Goal: Check status: Check status

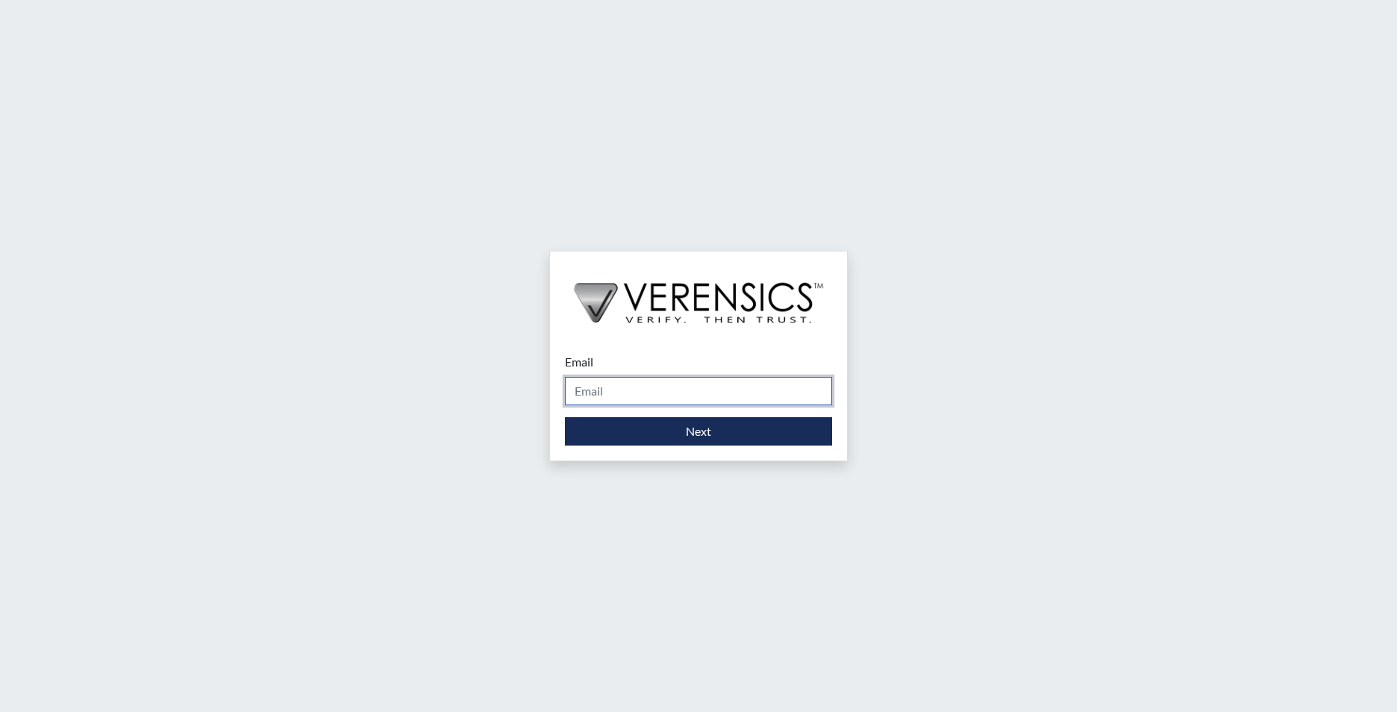
click at [684, 380] on input "Email" at bounding box center [698, 391] width 267 height 28
type input "[PERSON_NAME][EMAIL_ADDRESS][DOMAIN_NAME]"
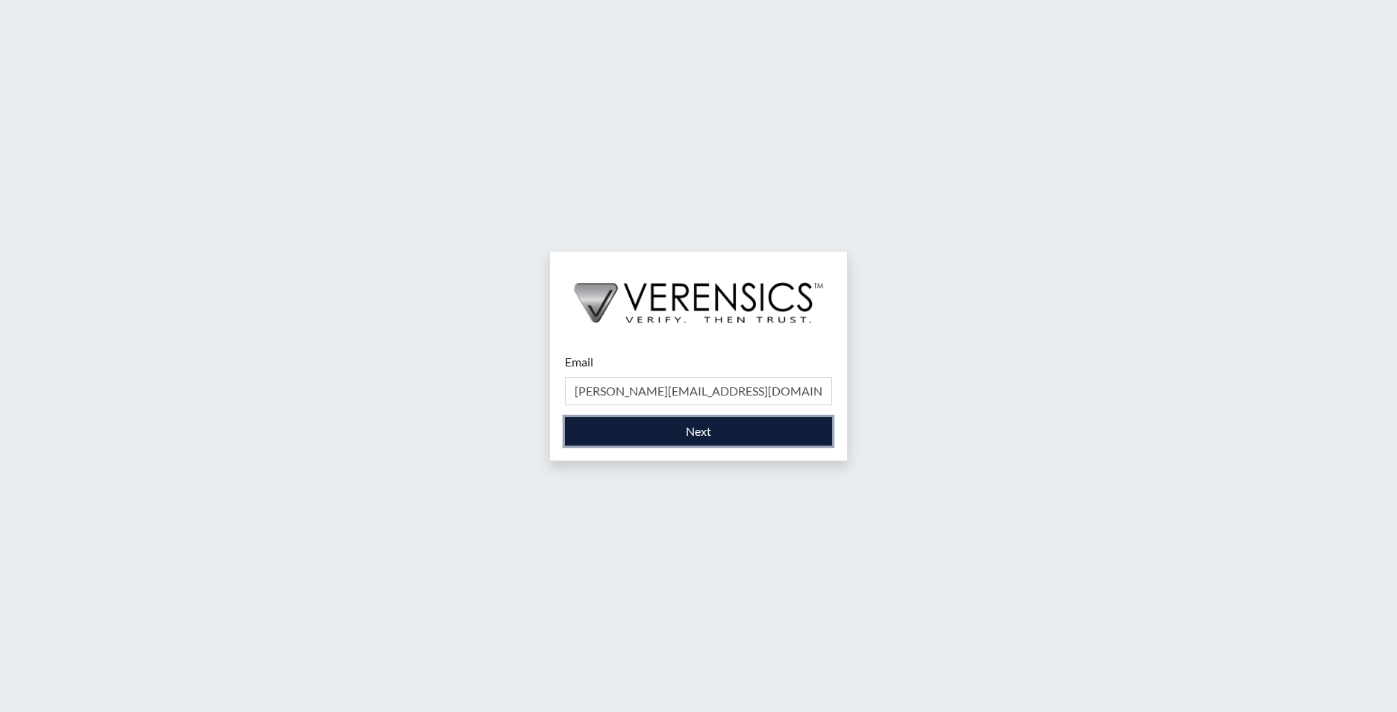
click at [682, 433] on button "Next" at bounding box center [698, 431] width 267 height 28
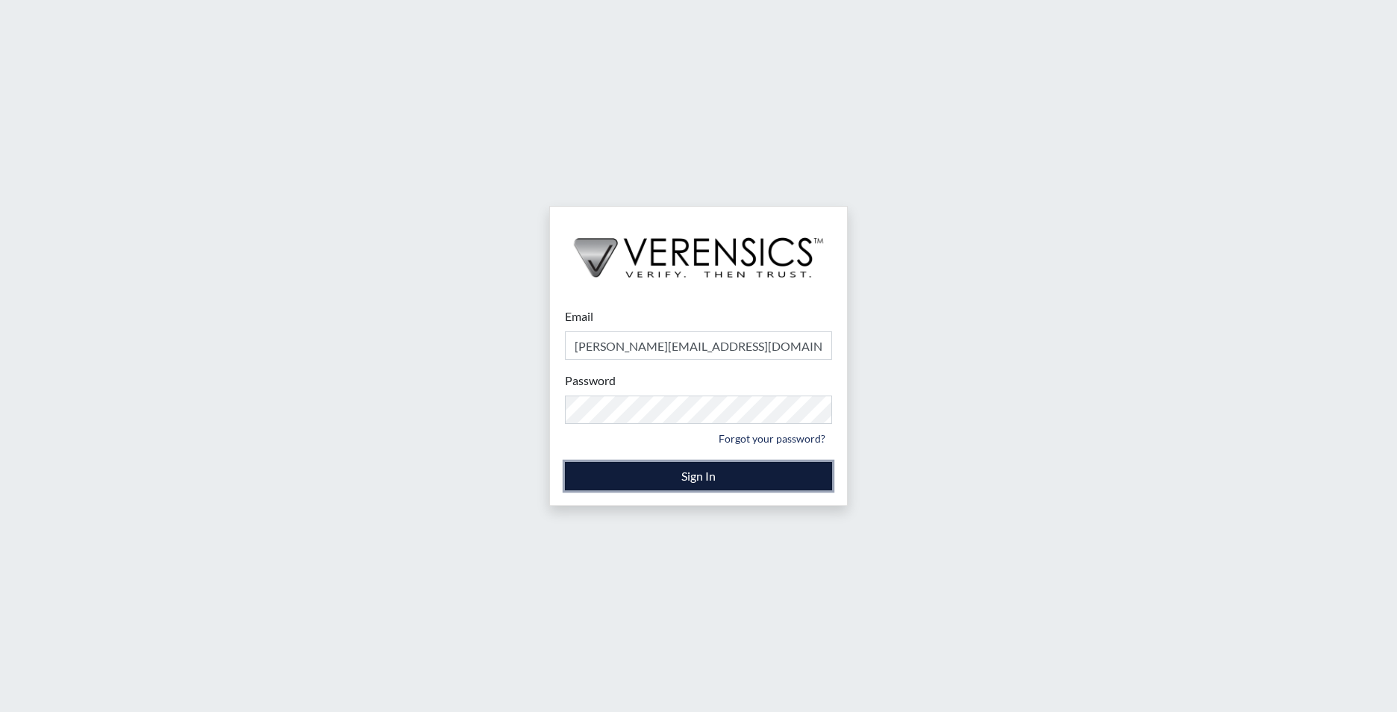
click at [695, 476] on button "Sign In" at bounding box center [698, 476] width 267 height 28
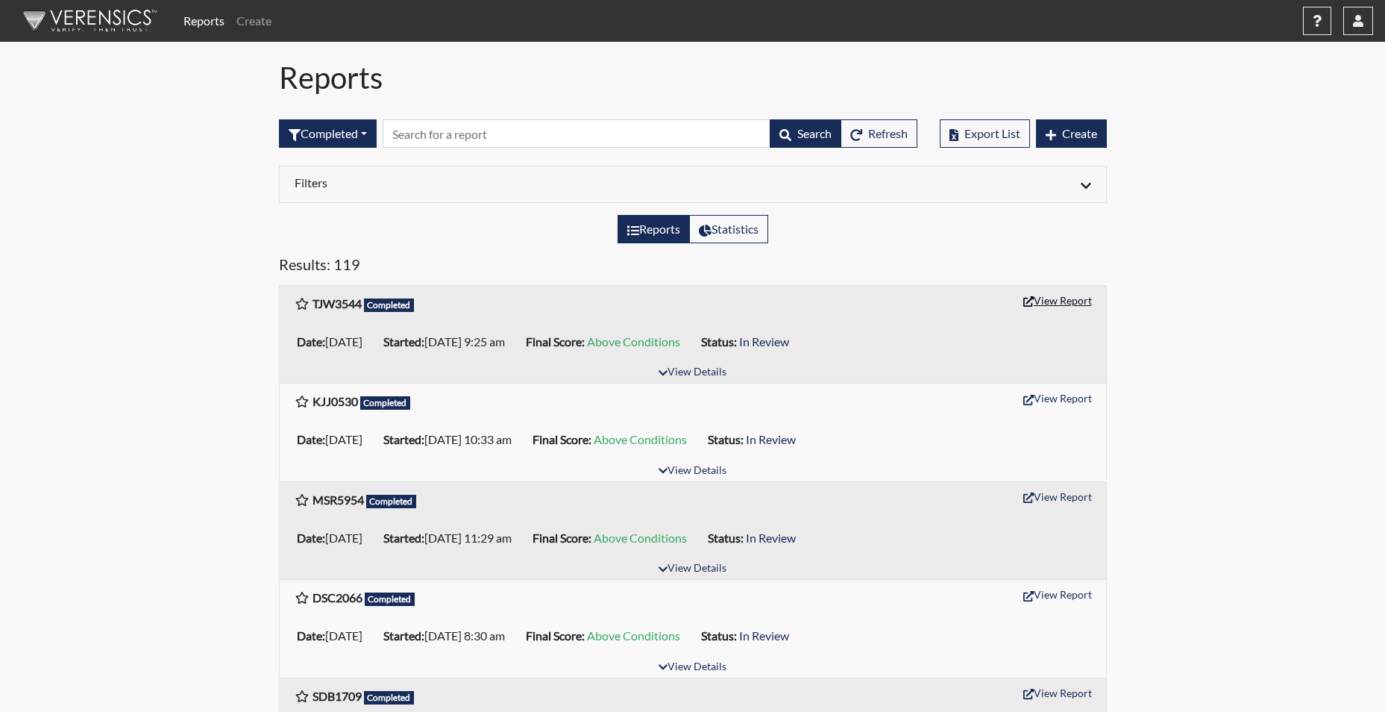
click at [1050, 303] on button "View Report" at bounding box center [1058, 300] width 82 height 23
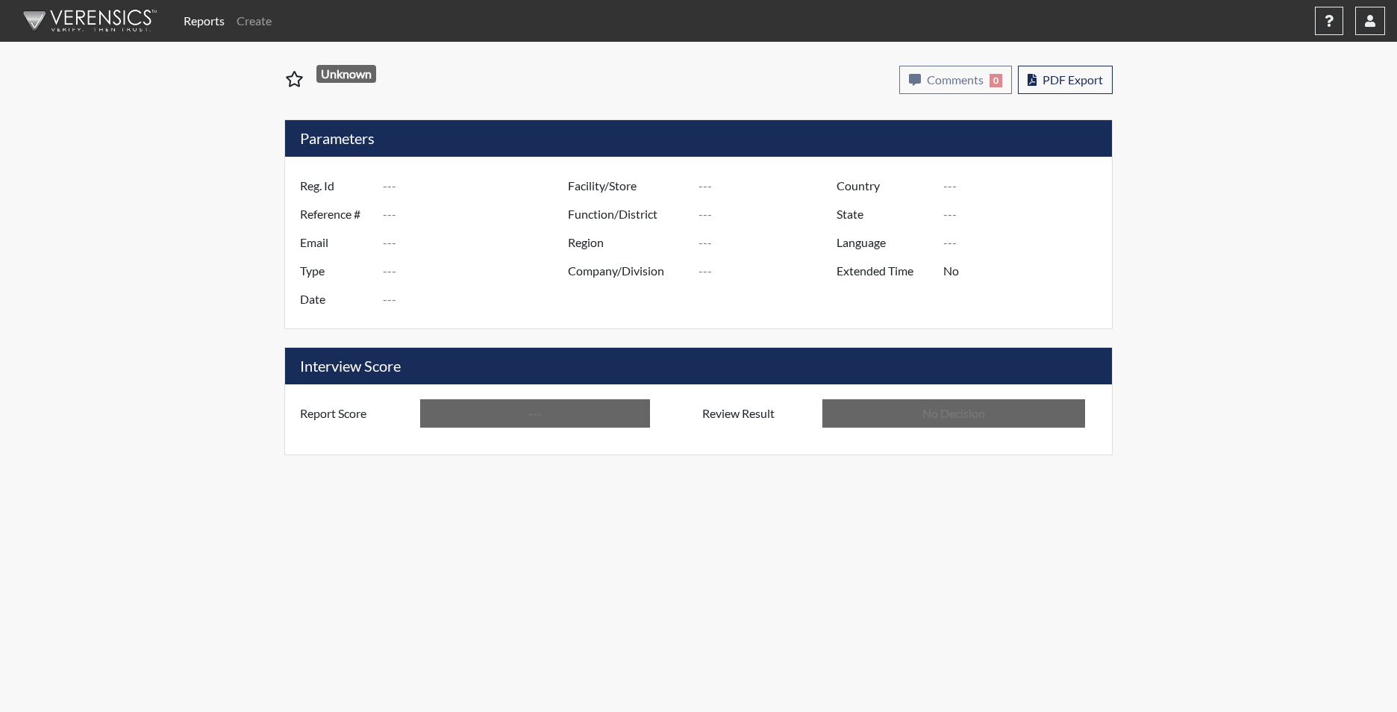
type input "TJW3544"
type input "51650"
type input "---"
type input "Corrections Pre-Employment"
type input "[DATE]"
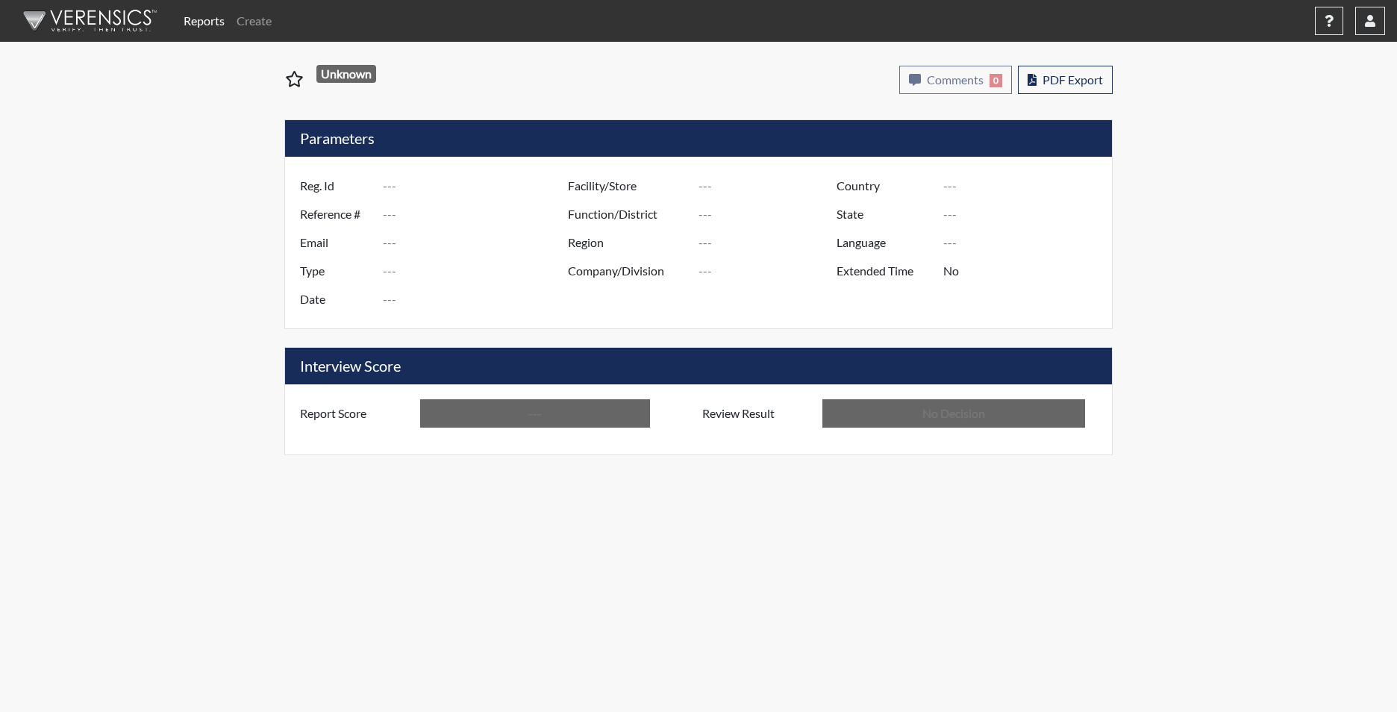
type input "[PERSON_NAME]"
type input "[GEOGRAPHIC_DATA]"
type input "[US_STATE]"
type input "English"
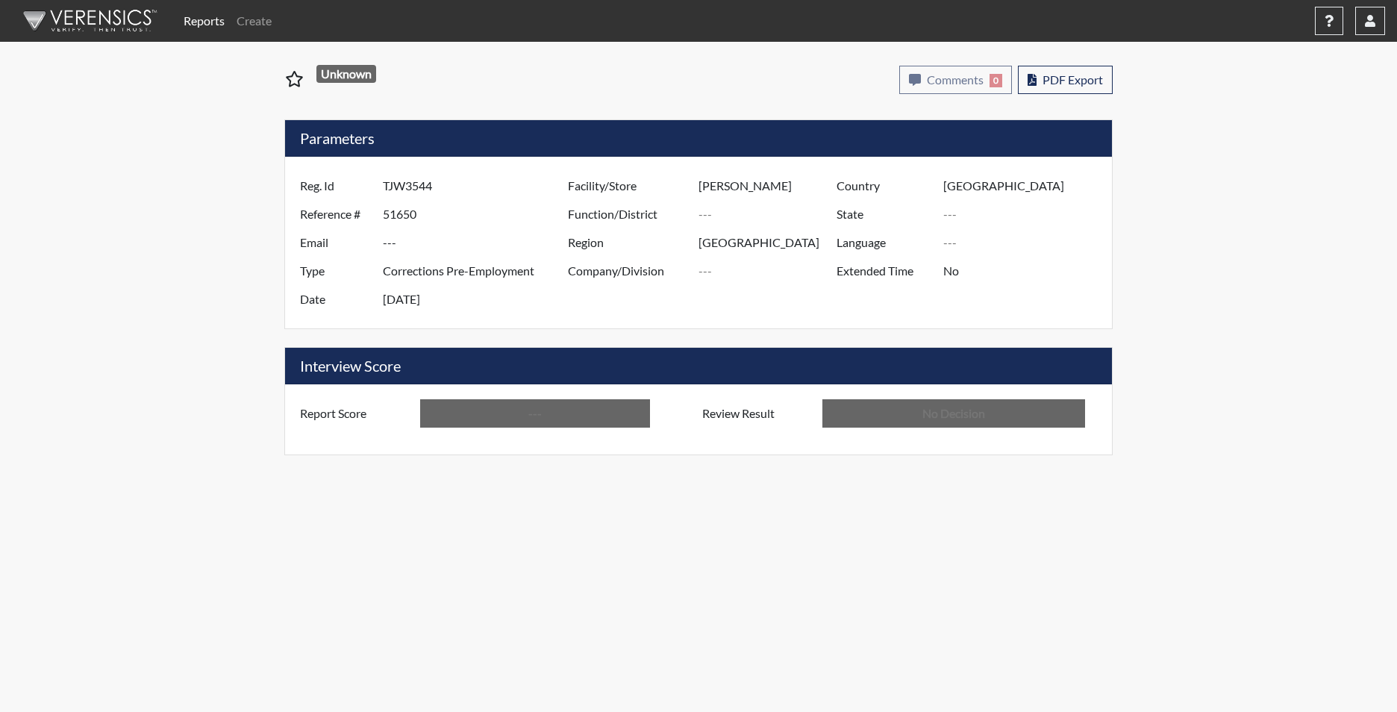
type input "Above Conditions"
type input "In Review"
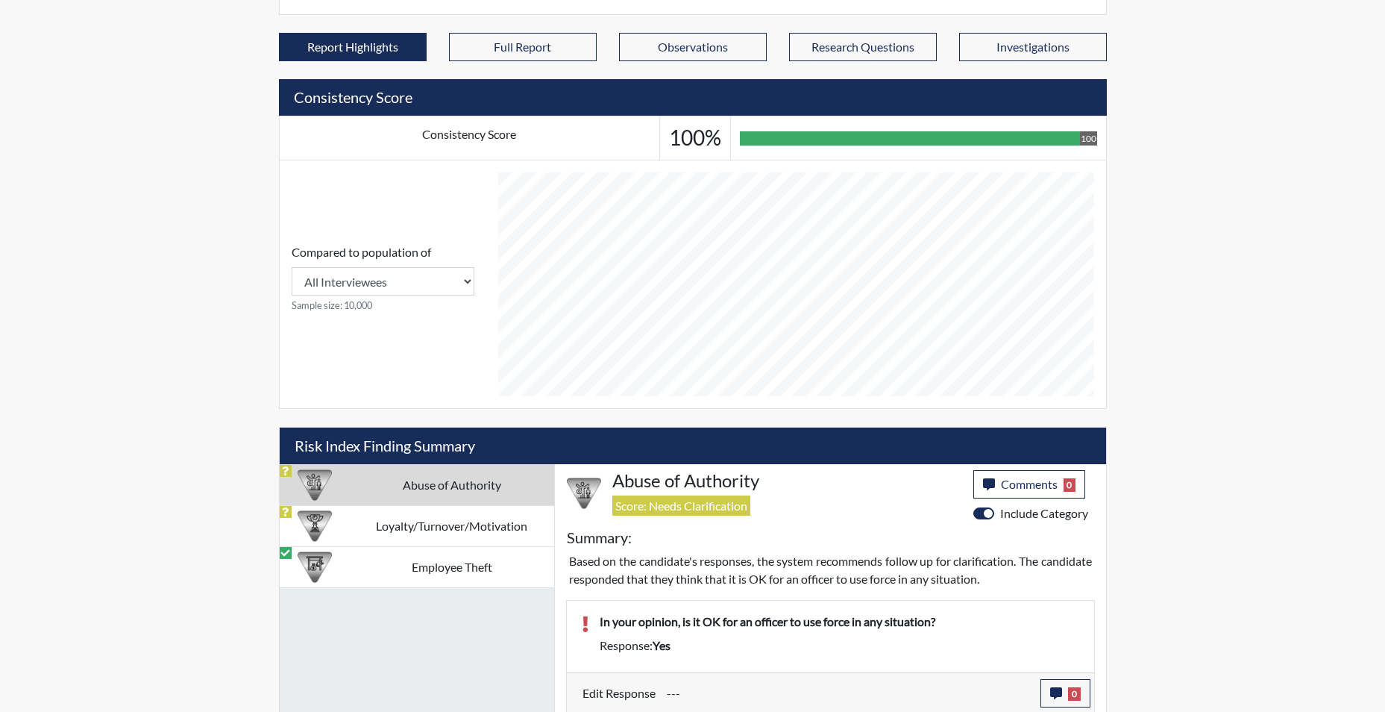
scroll to position [479, 0]
